Goal: Information Seeking & Learning: Learn about a topic

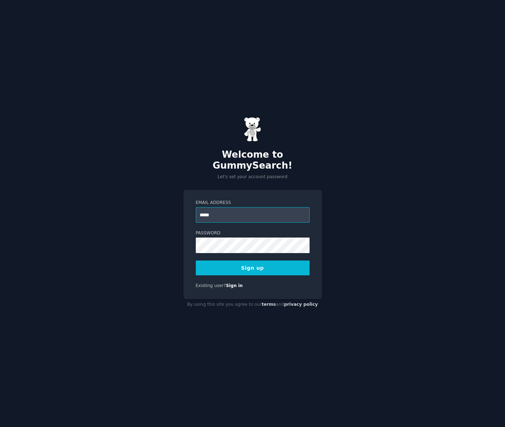
type input "**********"
click at [253, 267] on button "Sign up" at bounding box center [253, 268] width 114 height 15
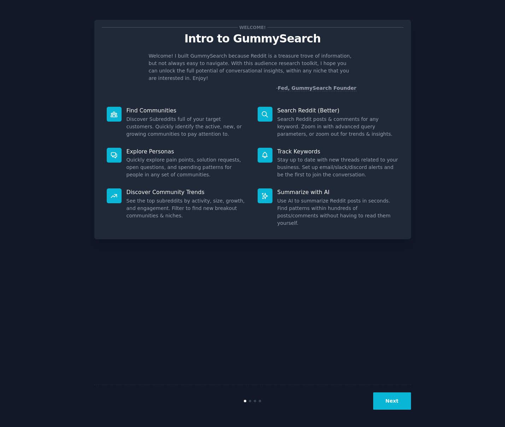
click at [395, 401] on button "Next" at bounding box center [392, 401] width 38 height 17
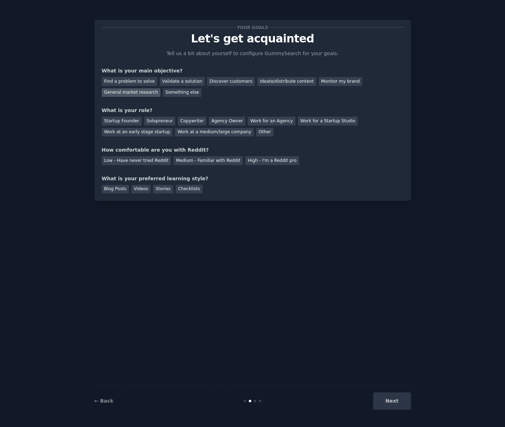
click at [144, 92] on div "General market research" at bounding box center [131, 92] width 59 height 9
click at [219, 80] on div "Discover customers" at bounding box center [231, 81] width 48 height 9
click at [145, 91] on div "General market research" at bounding box center [131, 92] width 59 height 9
click at [152, 134] on div "Work at an early stage startup" at bounding box center [137, 132] width 71 height 9
click at [213, 161] on div "Medium - Familiar with Reddit" at bounding box center [208, 160] width 69 height 9
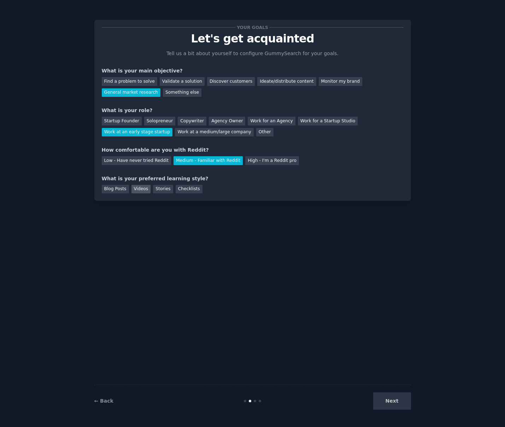
click at [143, 189] on div "Videos" at bounding box center [141, 189] width 19 height 9
click at [393, 402] on button "Next" at bounding box center [392, 401] width 38 height 17
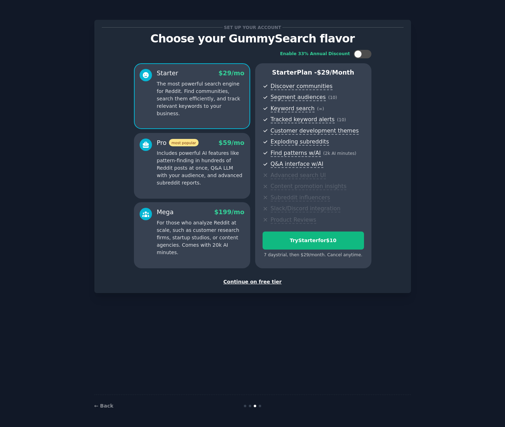
click at [256, 283] on div "Continue on free tier" at bounding box center [253, 281] width 302 height 7
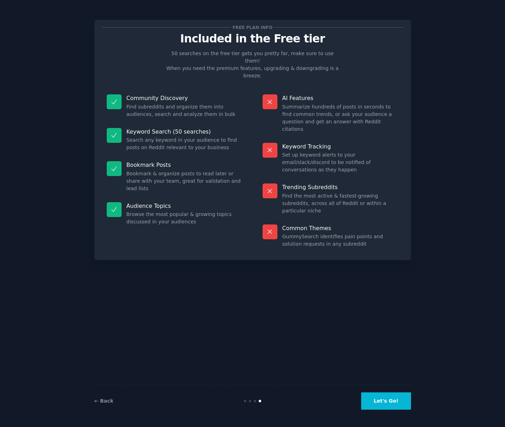
click at [390, 402] on button "Let's Go!" at bounding box center [386, 401] width 50 height 17
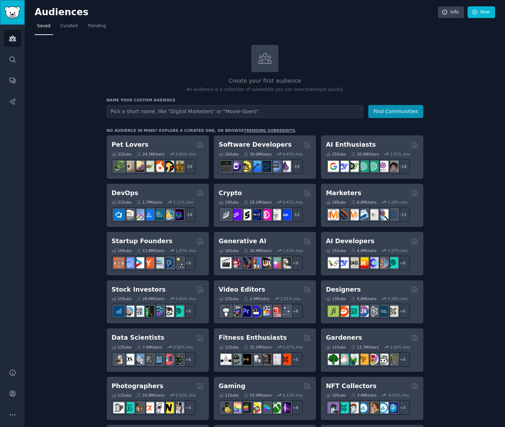
click at [13, 13] on img "Sidebar" at bounding box center [12, 12] width 16 height 12
click at [10, 393] on icon "Sidebar" at bounding box center [12, 393] width 7 height 7
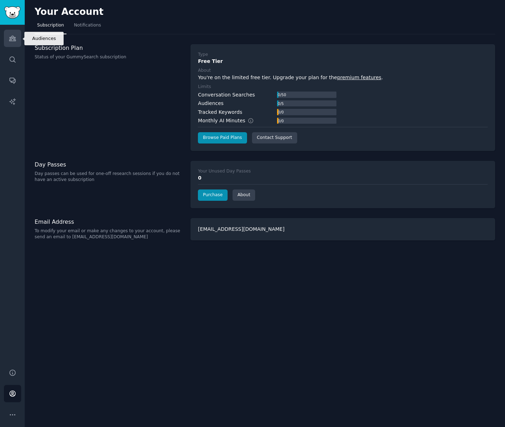
click at [13, 39] on icon "Sidebar" at bounding box center [12, 38] width 6 height 5
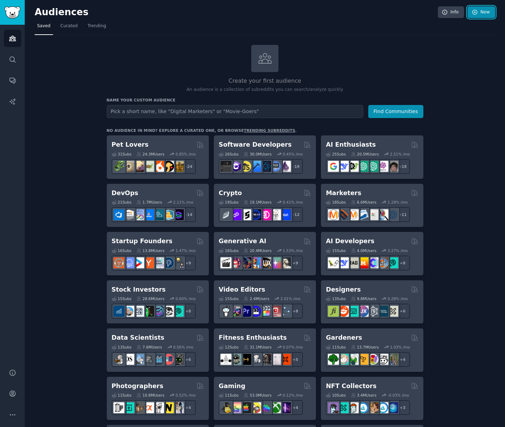
click at [477, 10] on link "New" at bounding box center [482, 12] width 28 height 12
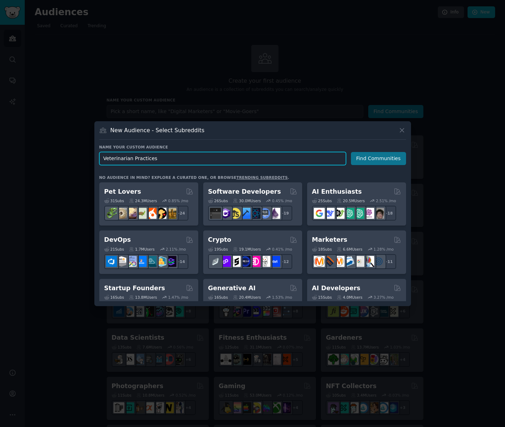
type input "Veterinarian Practices"
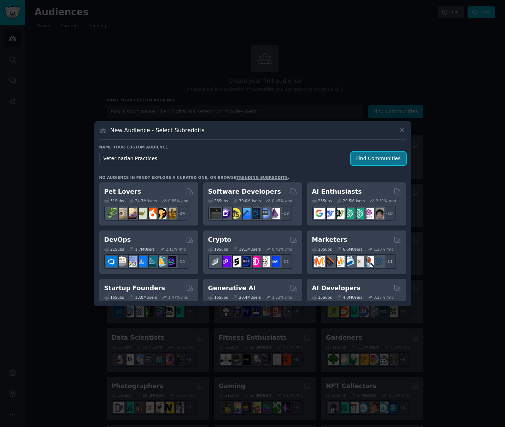
click at [370, 157] on button "Find Communities" at bounding box center [378, 158] width 55 height 13
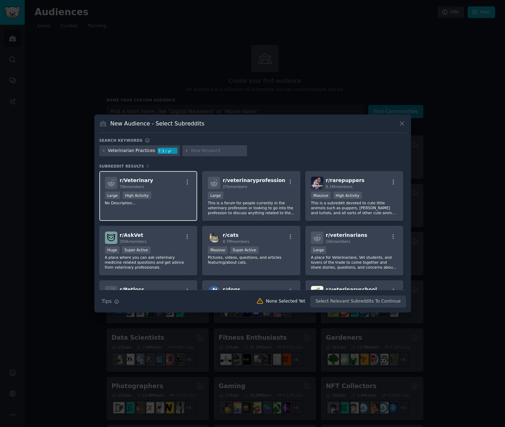
click at [168, 208] on div "r/ Veterinary 76k members Large High Activity No Description..." at bounding box center [148, 196] width 98 height 50
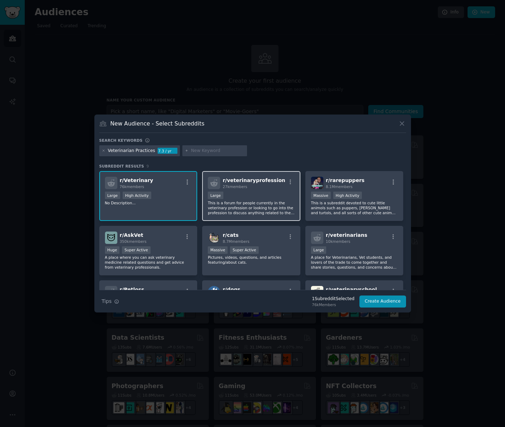
click at [255, 205] on p "This is a forum for people currently in the veterinary profession or looking to…" at bounding box center [251, 207] width 87 height 15
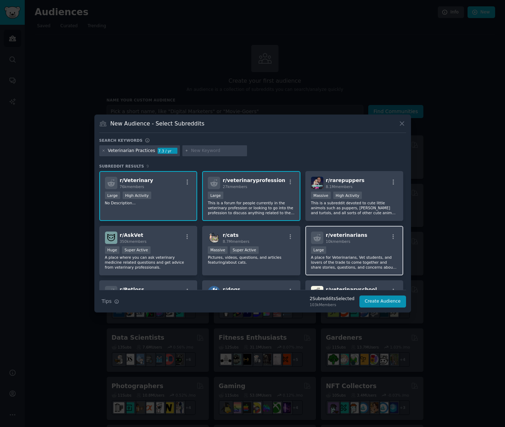
click at [354, 251] on div "Large" at bounding box center [354, 250] width 87 height 9
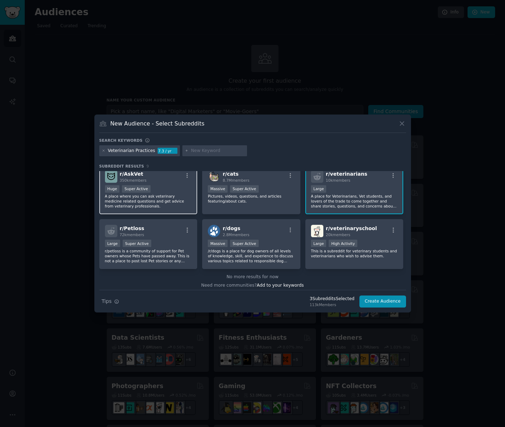
scroll to position [65, 0]
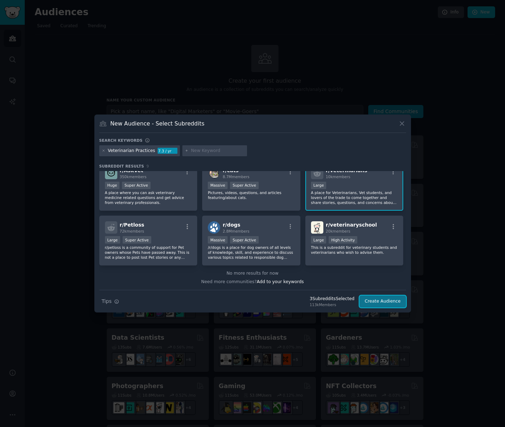
click at [380, 303] on button "Create Audience" at bounding box center [383, 302] width 47 height 12
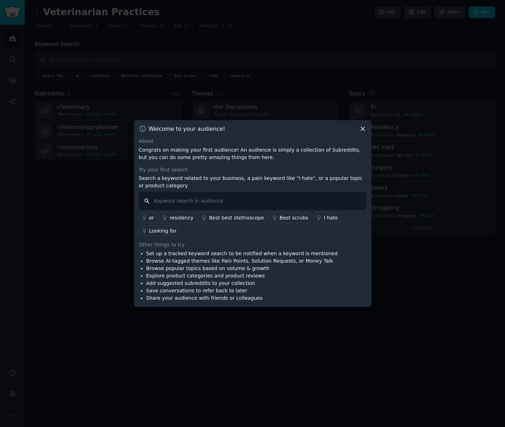
click at [190, 201] on input "text" at bounding box center [253, 201] width 228 height 18
type input "AI assistant"
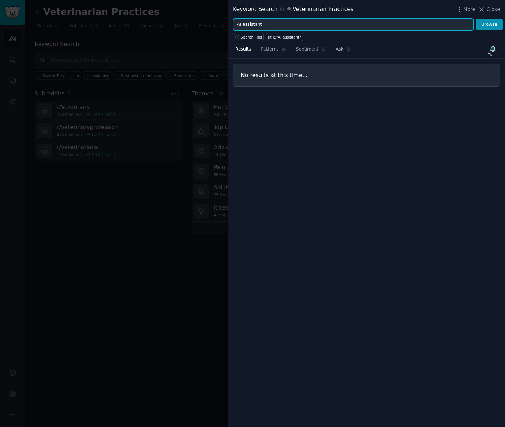
click at [251, 23] on input "AI assistant" at bounding box center [353, 25] width 241 height 12
type input "ai"
click at [476, 19] on button "Browse" at bounding box center [489, 25] width 27 height 12
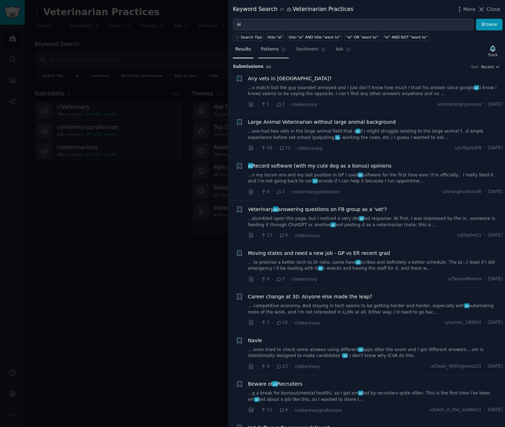
click at [273, 51] on span "Patterns" at bounding box center [270, 49] width 18 height 6
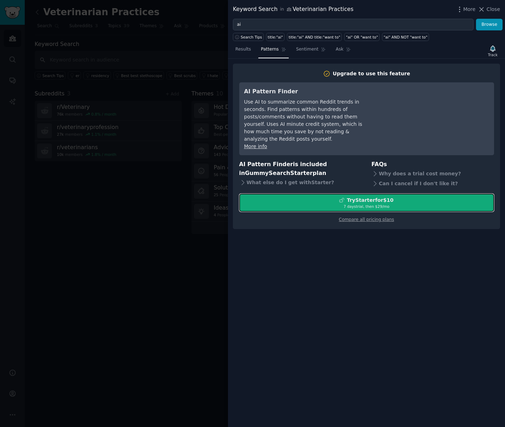
click at [365, 204] on div "7 days trial, then $ 29 /mo" at bounding box center [367, 206] width 254 height 5
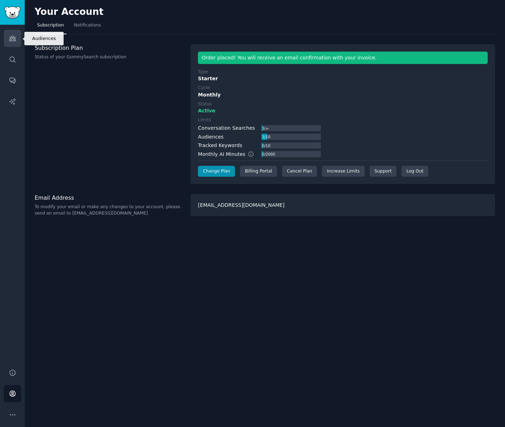
click at [13, 41] on icon "Sidebar" at bounding box center [12, 38] width 6 height 5
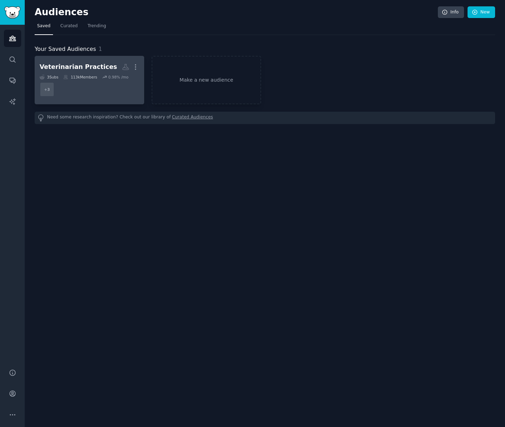
click at [89, 89] on dd "+ 3" at bounding box center [90, 90] width 100 height 20
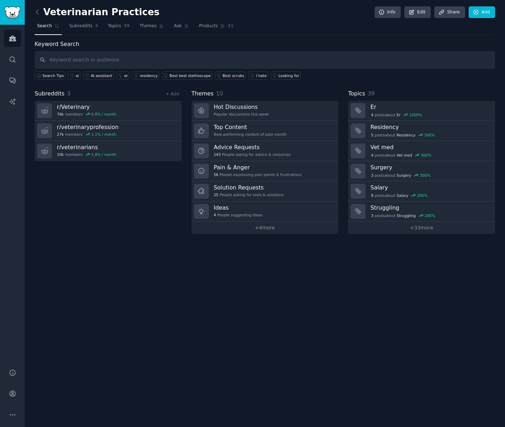
click at [100, 61] on input "text" at bounding box center [265, 60] width 461 height 18
click at [75, 77] on link "ai" at bounding box center [74, 75] width 13 height 8
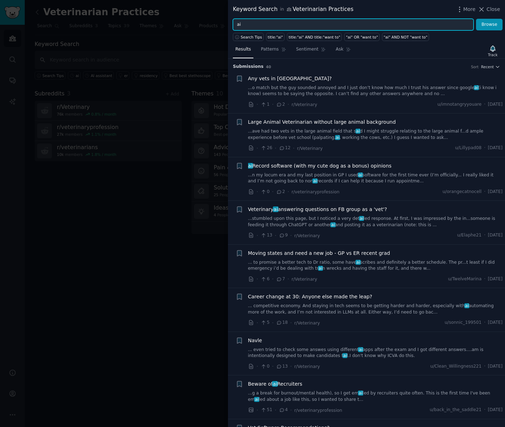
click at [250, 26] on input "ai" at bounding box center [353, 25] width 241 height 12
click at [476, 19] on button "Browse" at bounding box center [489, 25] width 27 height 12
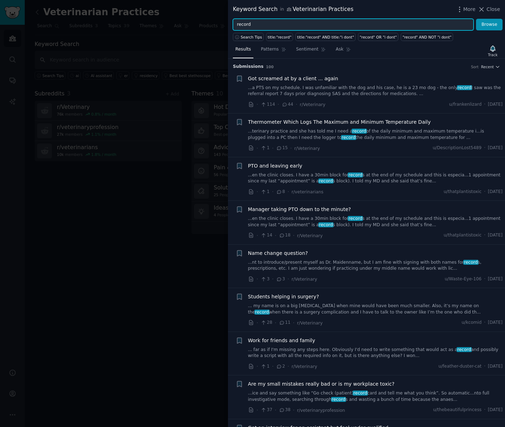
click at [252, 22] on input "record" at bounding box center [353, 25] width 241 height 12
click at [476, 19] on button "Browse" at bounding box center [489, 25] width 27 height 12
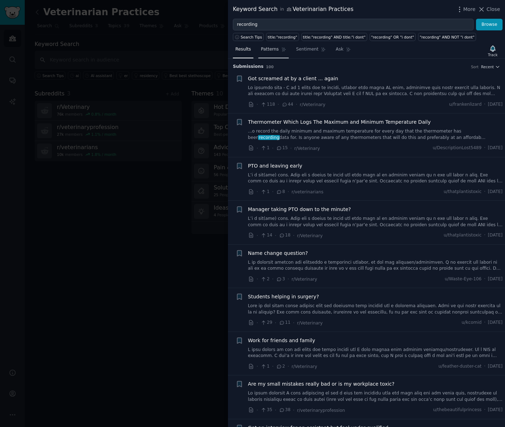
click at [271, 47] on span "Patterns" at bounding box center [270, 49] width 18 height 6
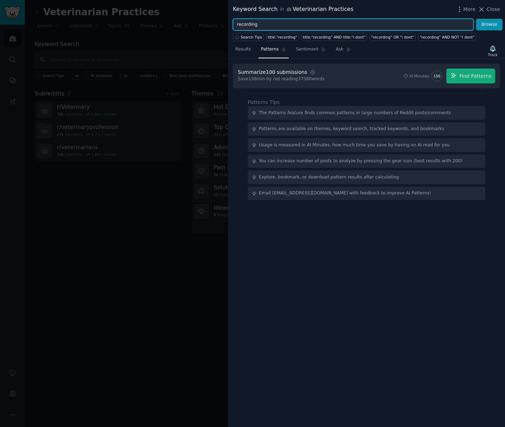
click at [247, 24] on input "recording" at bounding box center [353, 25] width 241 height 12
click at [476, 19] on button "Browse" at bounding box center [489, 25] width 27 height 12
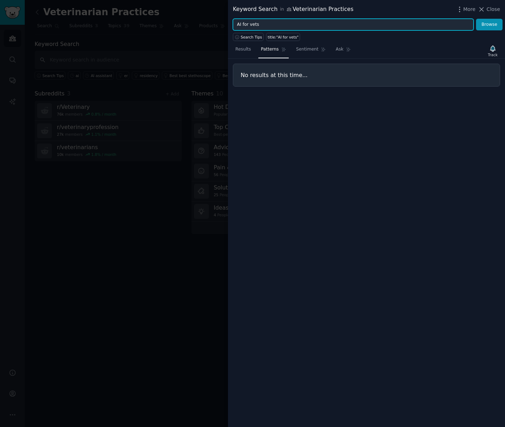
click at [249, 22] on input "AI for vets" at bounding box center [353, 25] width 241 height 12
click at [476, 19] on button "Browse" at bounding box center [489, 25] width 27 height 12
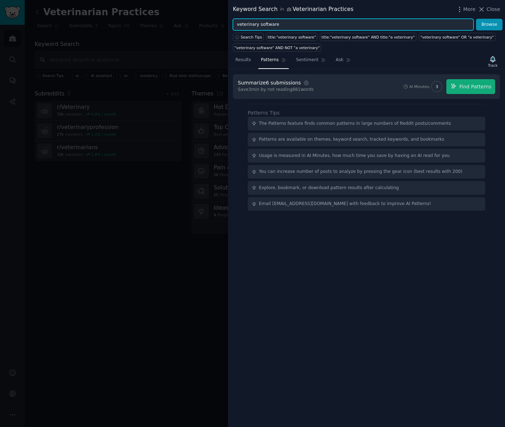
click at [255, 23] on input "veterinary software" at bounding box center [353, 25] width 241 height 12
click at [476, 19] on button "Browse" at bounding box center [489, 25] width 27 height 12
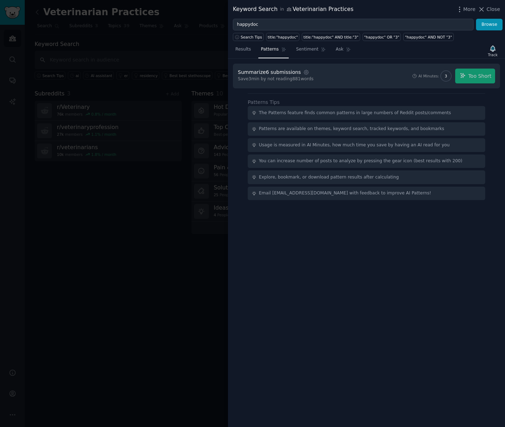
click at [474, 75] on div "AI Minutes: 3 Too Short" at bounding box center [453, 76] width 83 height 15
click at [412, 64] on div "Summarize 6 submissions Settings Save 3 min by not reading 881 words AI Minutes…" at bounding box center [366, 76] width 267 height 25
click at [272, 25] on input "happydoc" at bounding box center [353, 25] width 241 height 12
click at [476, 19] on button "Browse" at bounding box center [489, 25] width 27 height 12
click at [251, 24] on input "happy doc" at bounding box center [353, 25] width 241 height 12
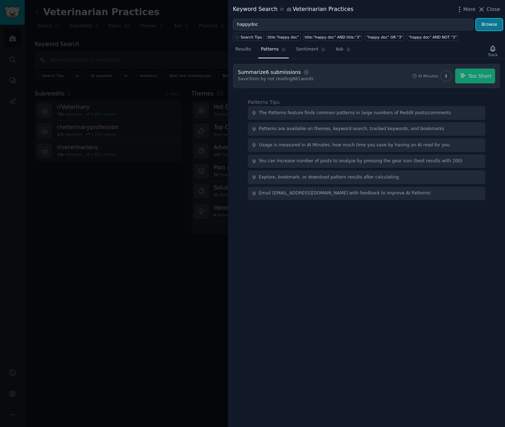
click at [487, 20] on button "Browse" at bounding box center [489, 25] width 27 height 12
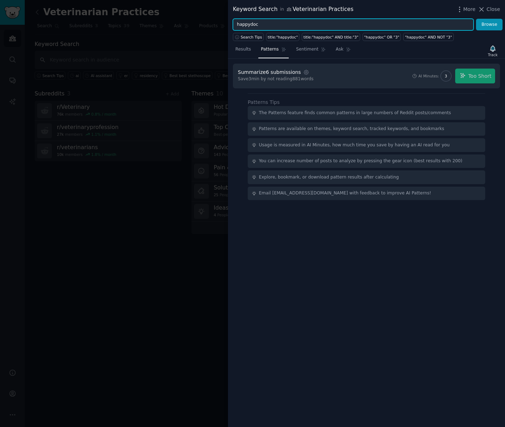
click at [343, 27] on input "happydoc" at bounding box center [353, 25] width 241 height 12
click at [476, 19] on button "Browse" at bounding box center [489, 25] width 27 height 12
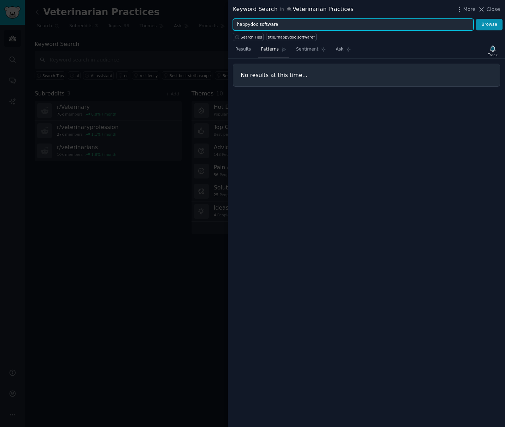
click at [259, 25] on input "happydoc software" at bounding box center [353, 25] width 241 height 12
click at [476, 19] on button "Browse" at bounding box center [489, 25] width 27 height 12
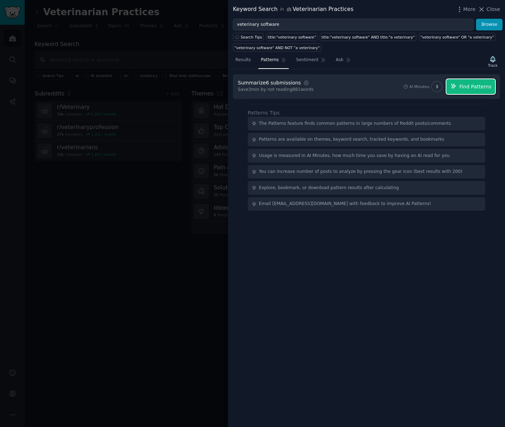
click at [467, 85] on span "Find Patterns" at bounding box center [476, 86] width 32 height 7
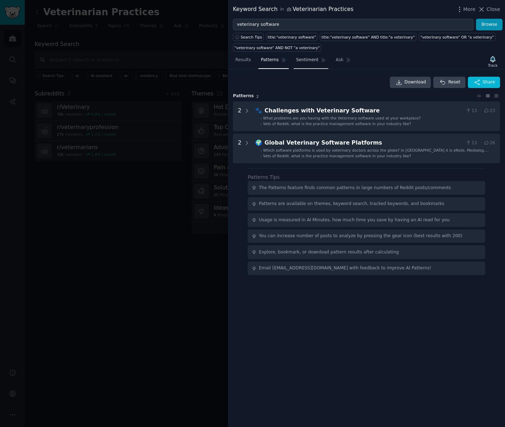
click at [307, 62] on span "Sentiment" at bounding box center [307, 60] width 22 height 6
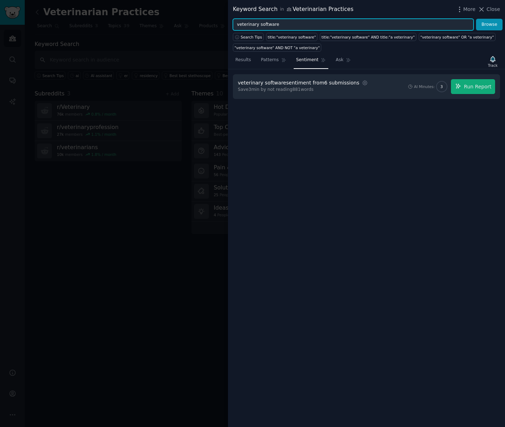
click at [248, 24] on input "veterinary software" at bounding box center [353, 25] width 241 height 12
click at [476, 19] on button "Browse" at bounding box center [489, 25] width 27 height 12
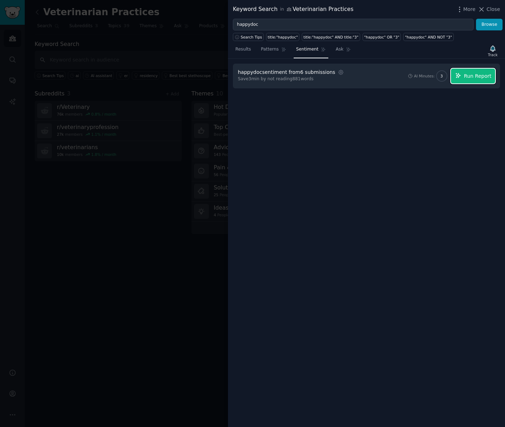
click at [472, 77] on span "Run Report" at bounding box center [478, 75] width 28 height 7
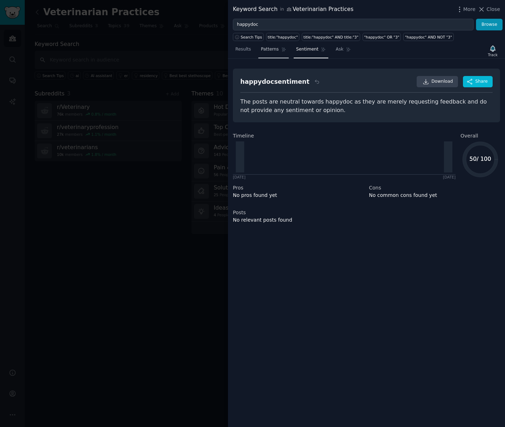
click at [269, 53] on link "Patterns" at bounding box center [273, 51] width 30 height 14
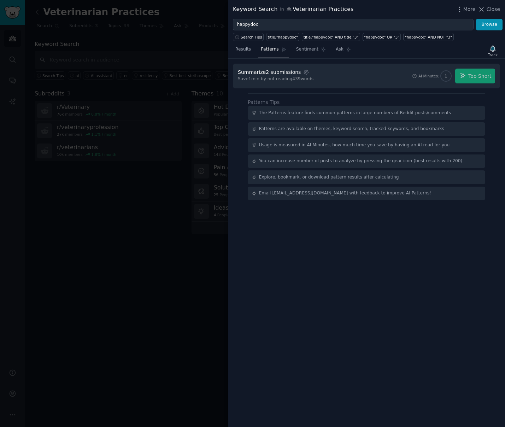
click at [480, 76] on div "AI Minutes: 1 Too Short" at bounding box center [453, 76] width 83 height 15
click at [336, 53] on link "Ask" at bounding box center [343, 51] width 20 height 14
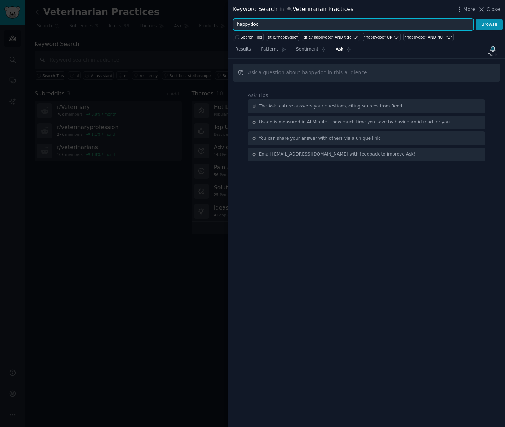
click at [258, 22] on input "happydoc" at bounding box center [353, 25] width 241 height 12
click at [255, 28] on input "happydoc" at bounding box center [353, 25] width 241 height 12
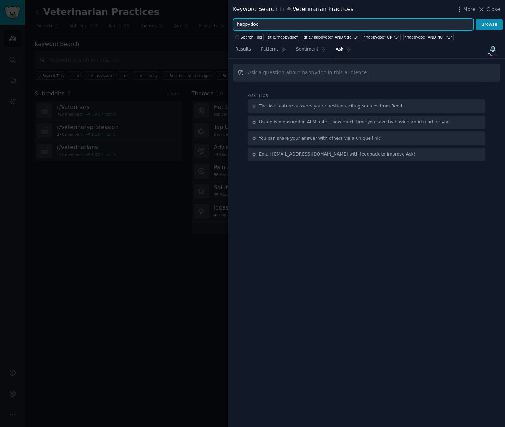
click at [255, 28] on input "happydoc" at bounding box center [353, 25] width 241 height 12
type input "what complaint occurs the most often regarding happydoc"
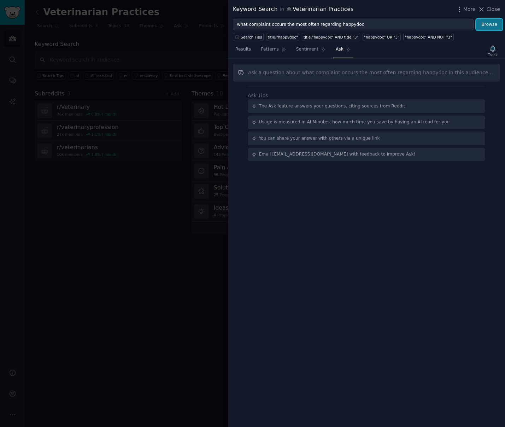
click at [493, 28] on button "Browse" at bounding box center [489, 25] width 27 height 12
